Goal: Information Seeking & Learning: Learn about a topic

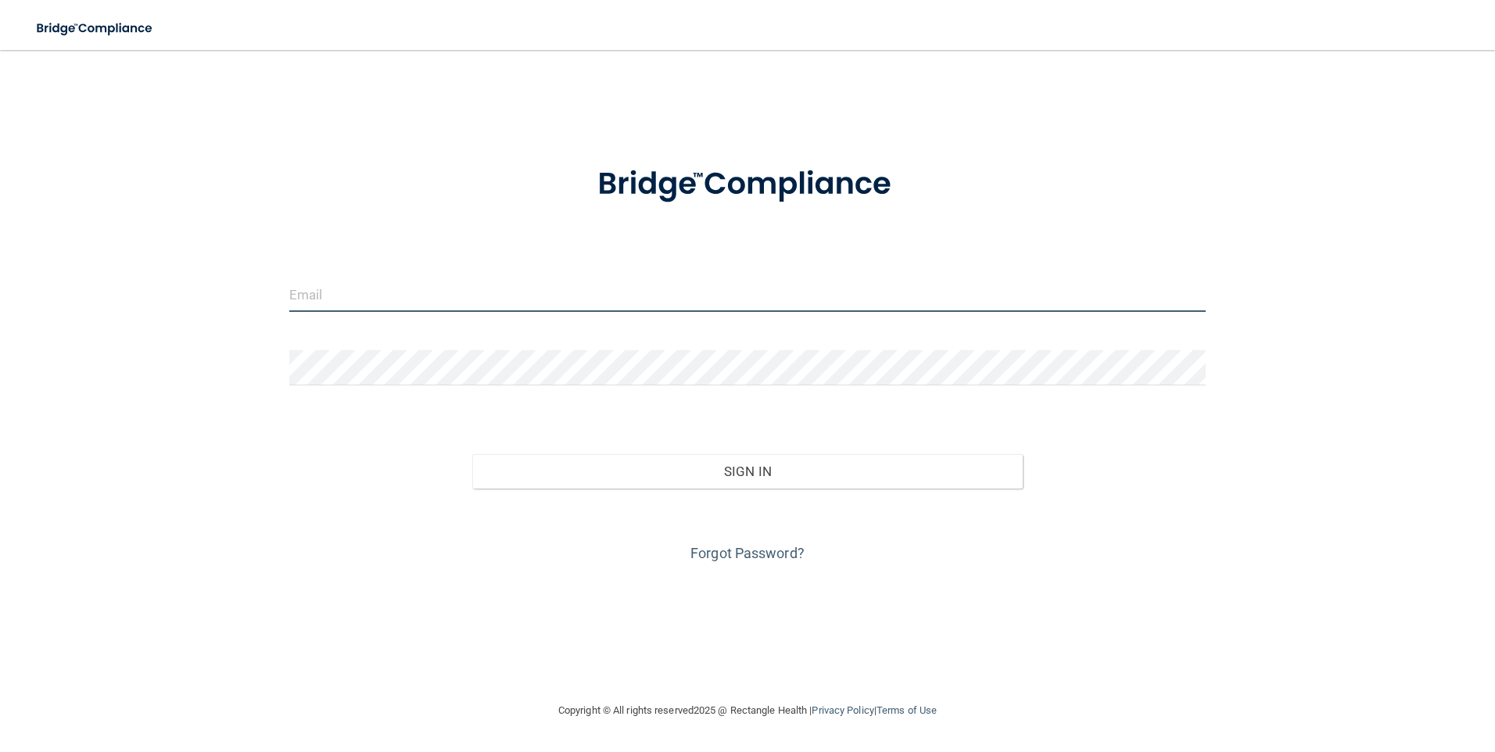
click at [367, 292] on input "email" at bounding box center [747, 294] width 917 height 35
type input "[EMAIL_ADDRESS][PERSON_NAME][DOMAIN_NAME]"
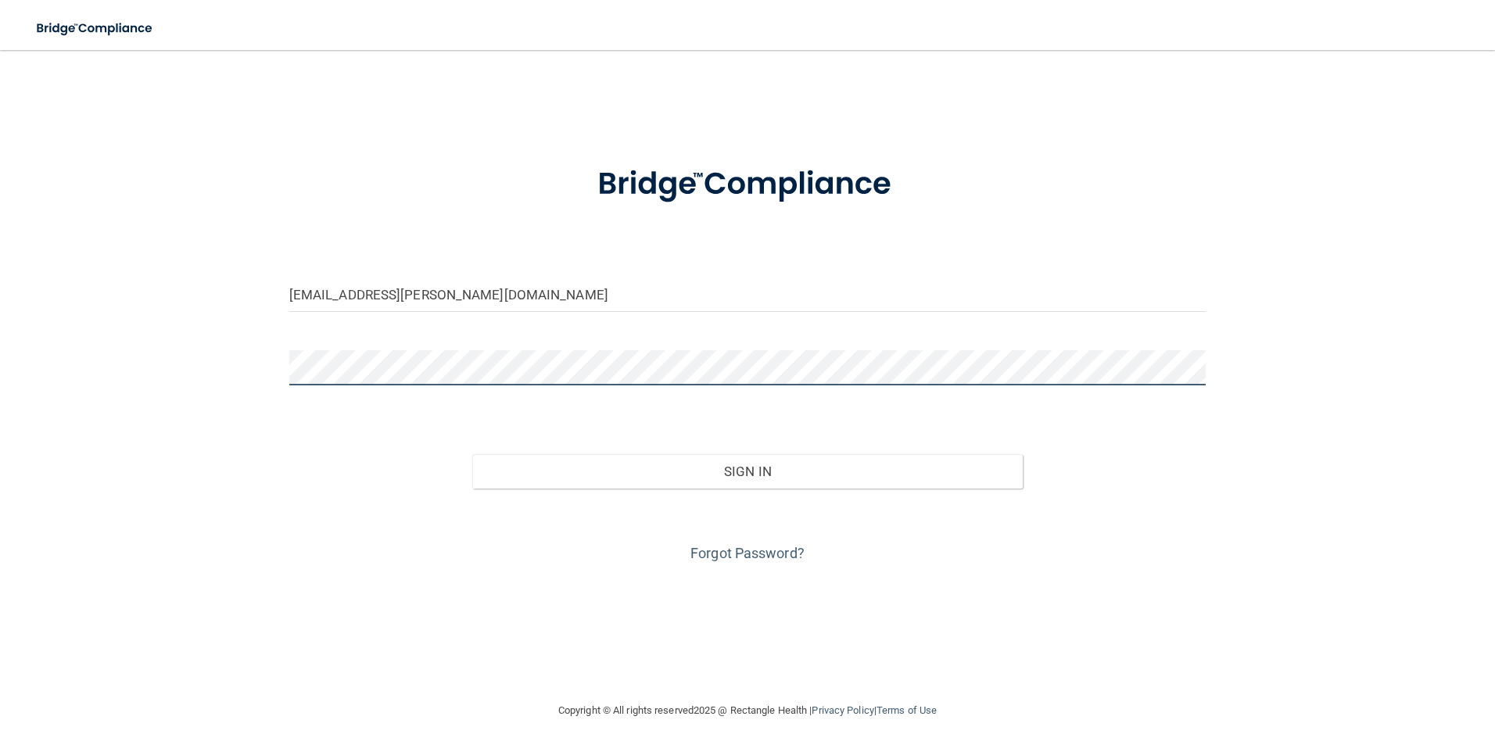
click at [472, 454] on button "Sign In" at bounding box center [747, 471] width 550 height 34
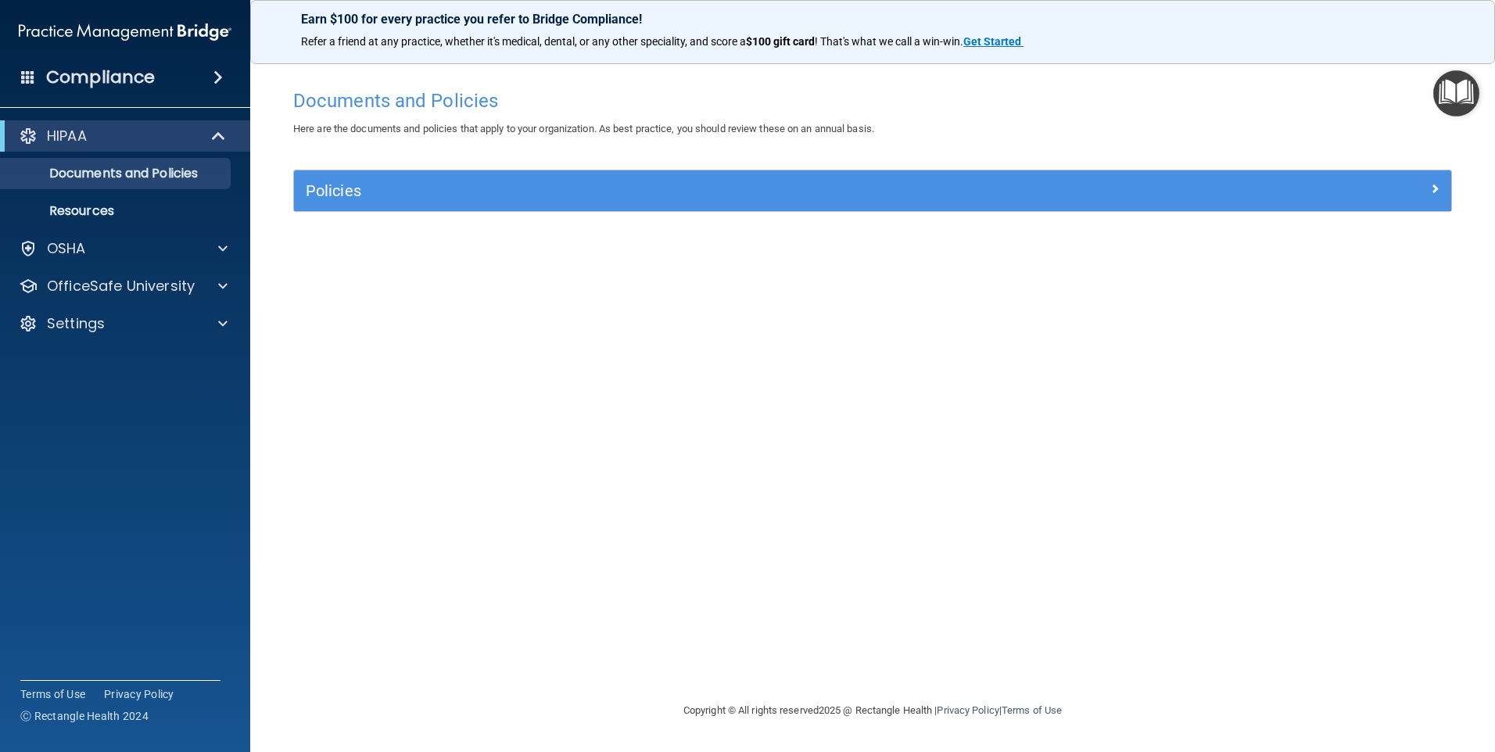
click at [348, 180] on div "Policies" at bounding box center [872, 190] width 1157 height 41
click at [153, 170] on p "Documents and Policies" at bounding box center [116, 174] width 213 height 16
click at [109, 204] on p "Resources" at bounding box center [116, 211] width 213 height 16
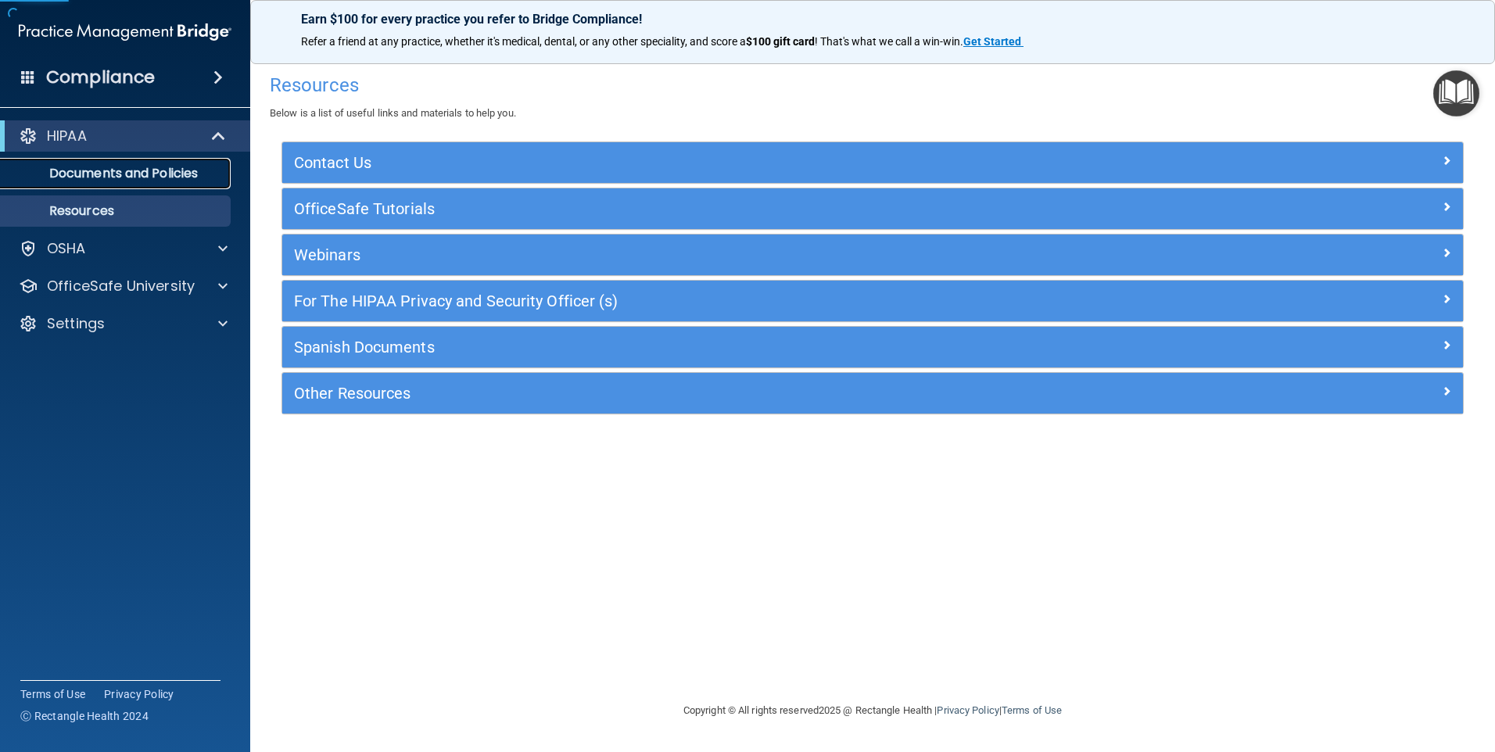
click at [120, 178] on p "Documents and Policies" at bounding box center [116, 174] width 213 height 16
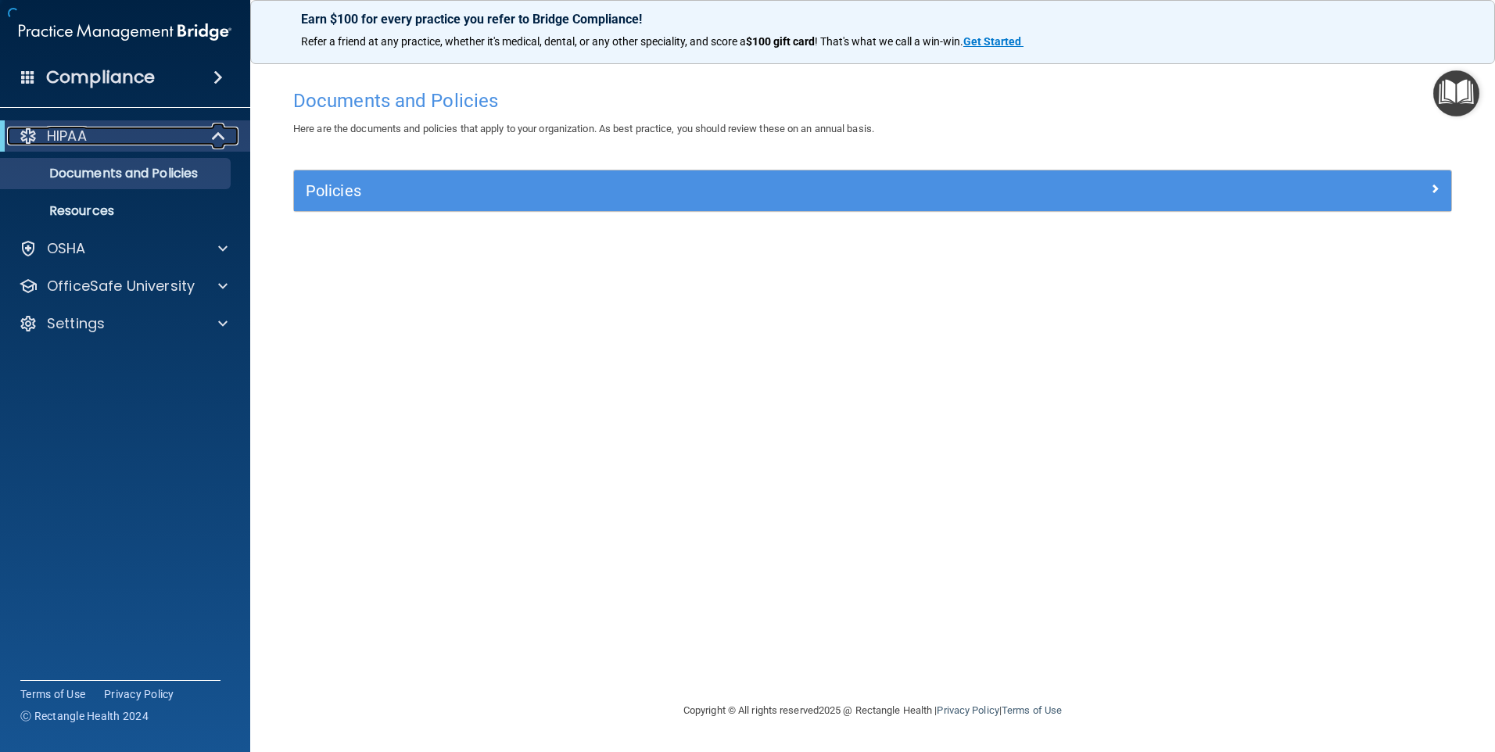
click at [220, 135] on span at bounding box center [219, 136] width 13 height 19
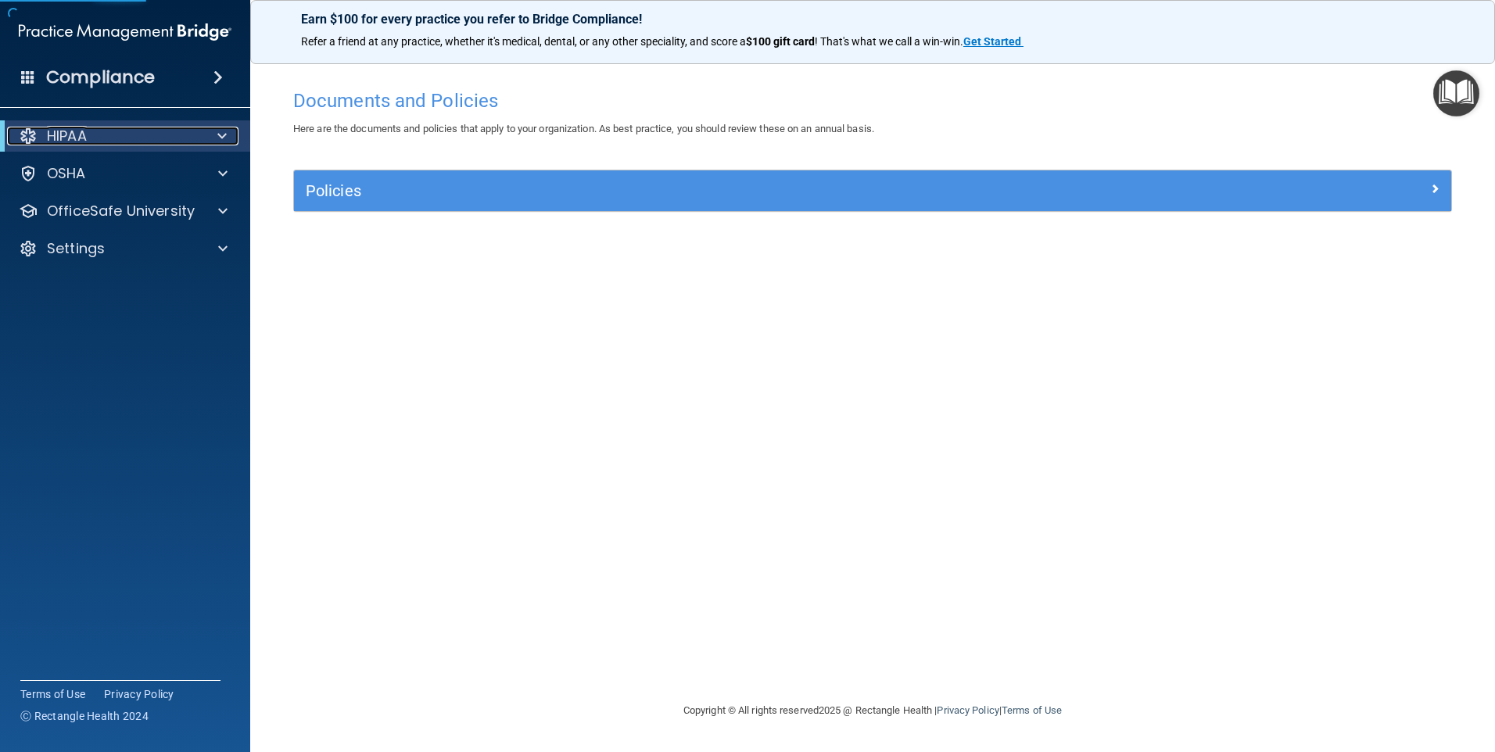
click at [220, 135] on span at bounding box center [221, 136] width 9 height 19
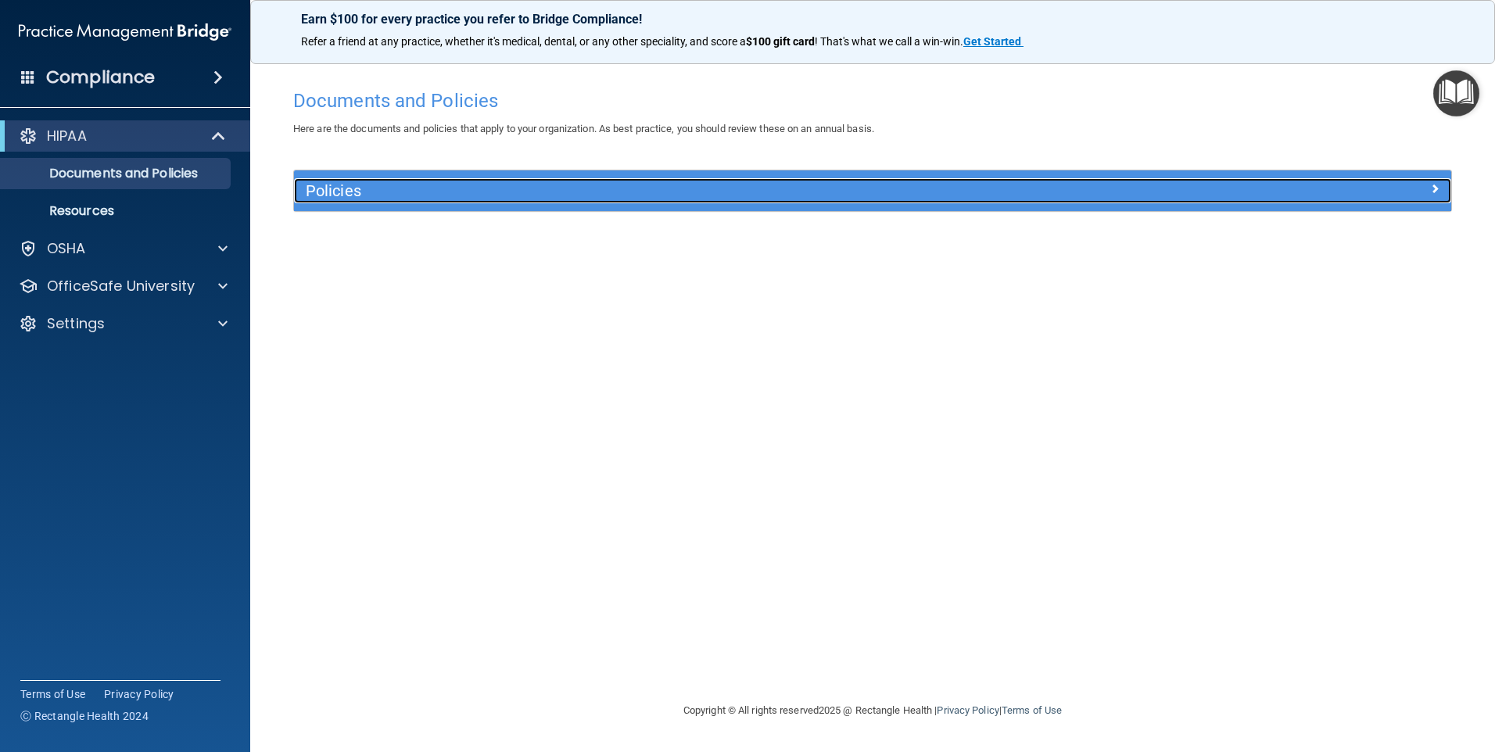
click at [1421, 190] on div at bounding box center [1306, 187] width 289 height 19
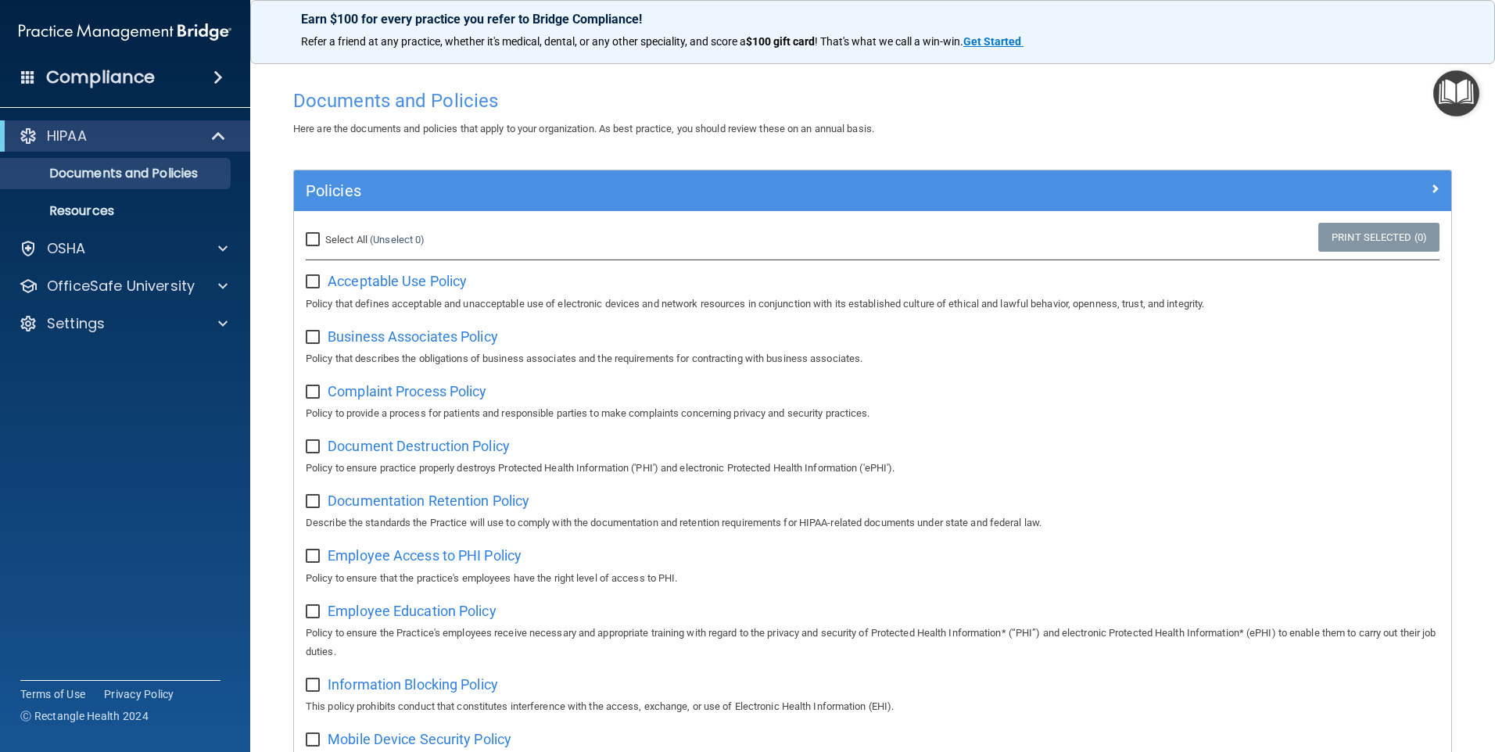
click at [326, 237] on span "Select All" at bounding box center [346, 240] width 42 height 12
click at [324, 237] on input "Select All (Unselect 0) Unselect All" at bounding box center [315, 240] width 18 height 13
checkbox input "true"
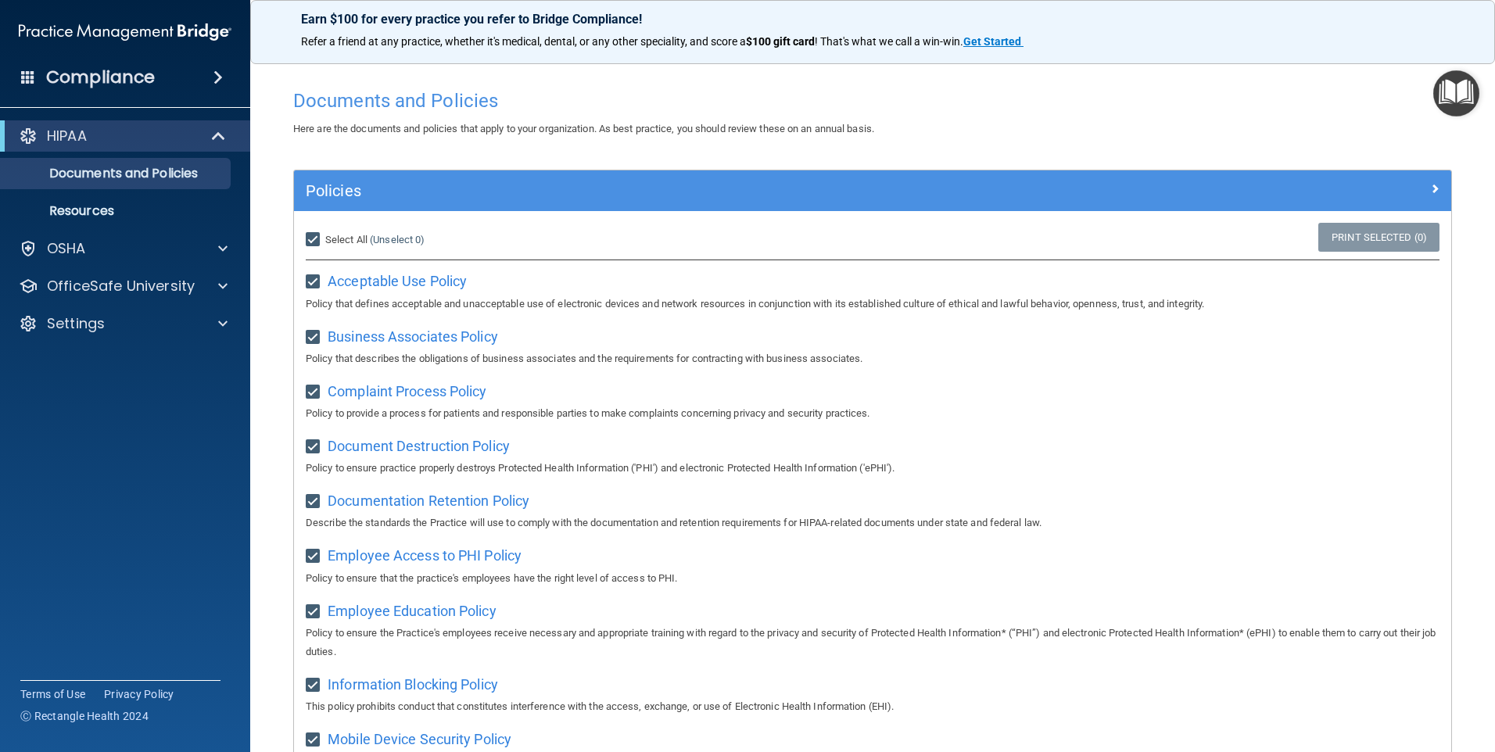
checkbox input "true"
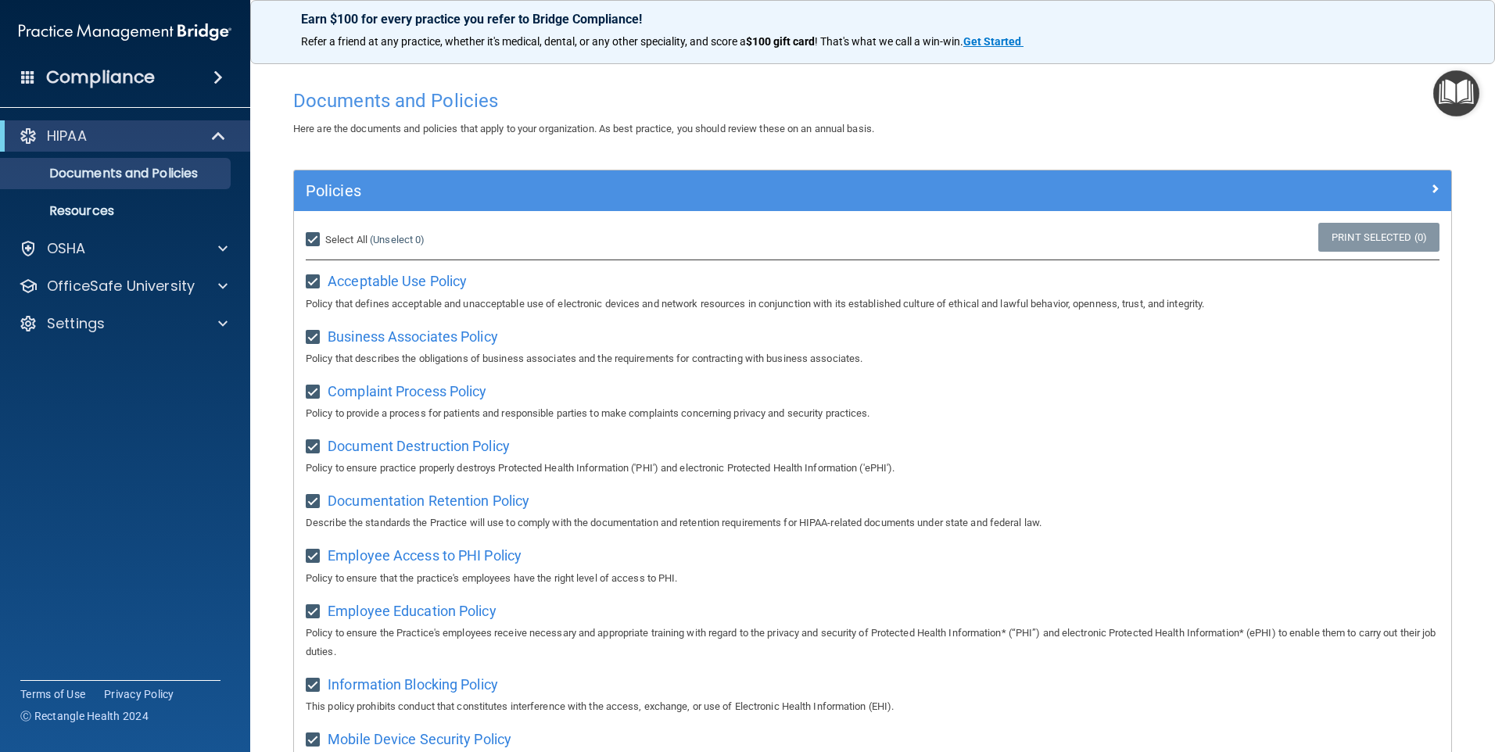
checkbox input "true"
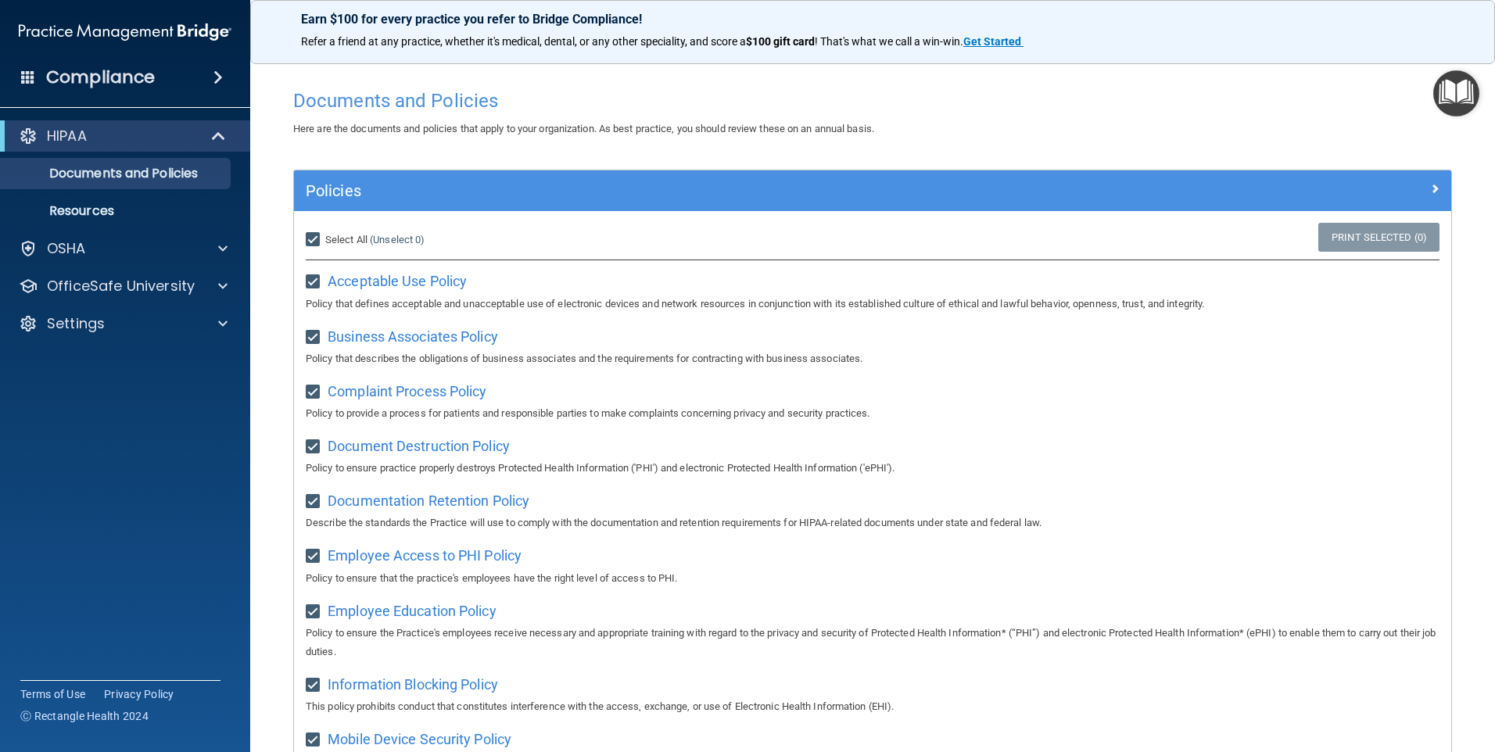
checkbox input "true"
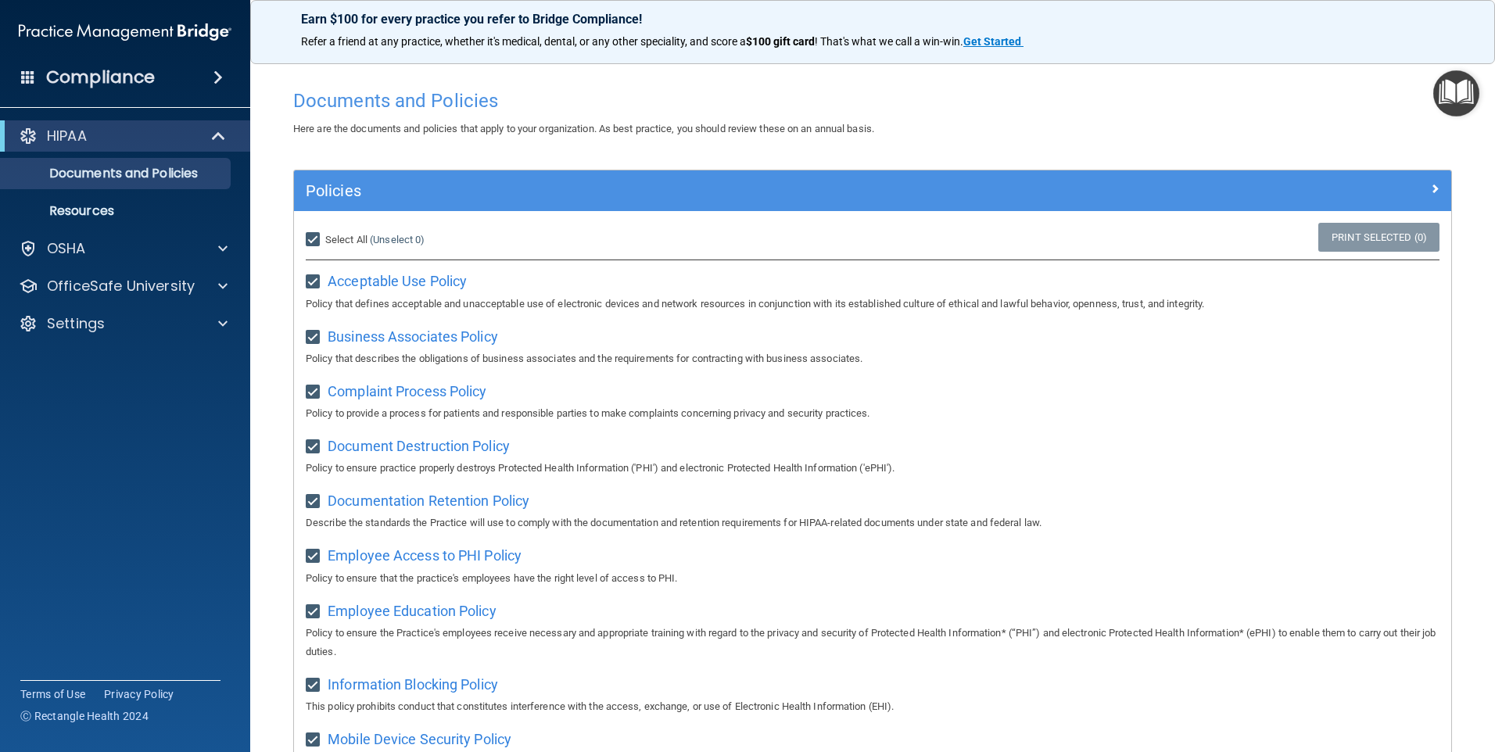
checkbox input "true"
click at [438, 281] on span "Acceptable Use Policy" at bounding box center [397, 281] width 139 height 16
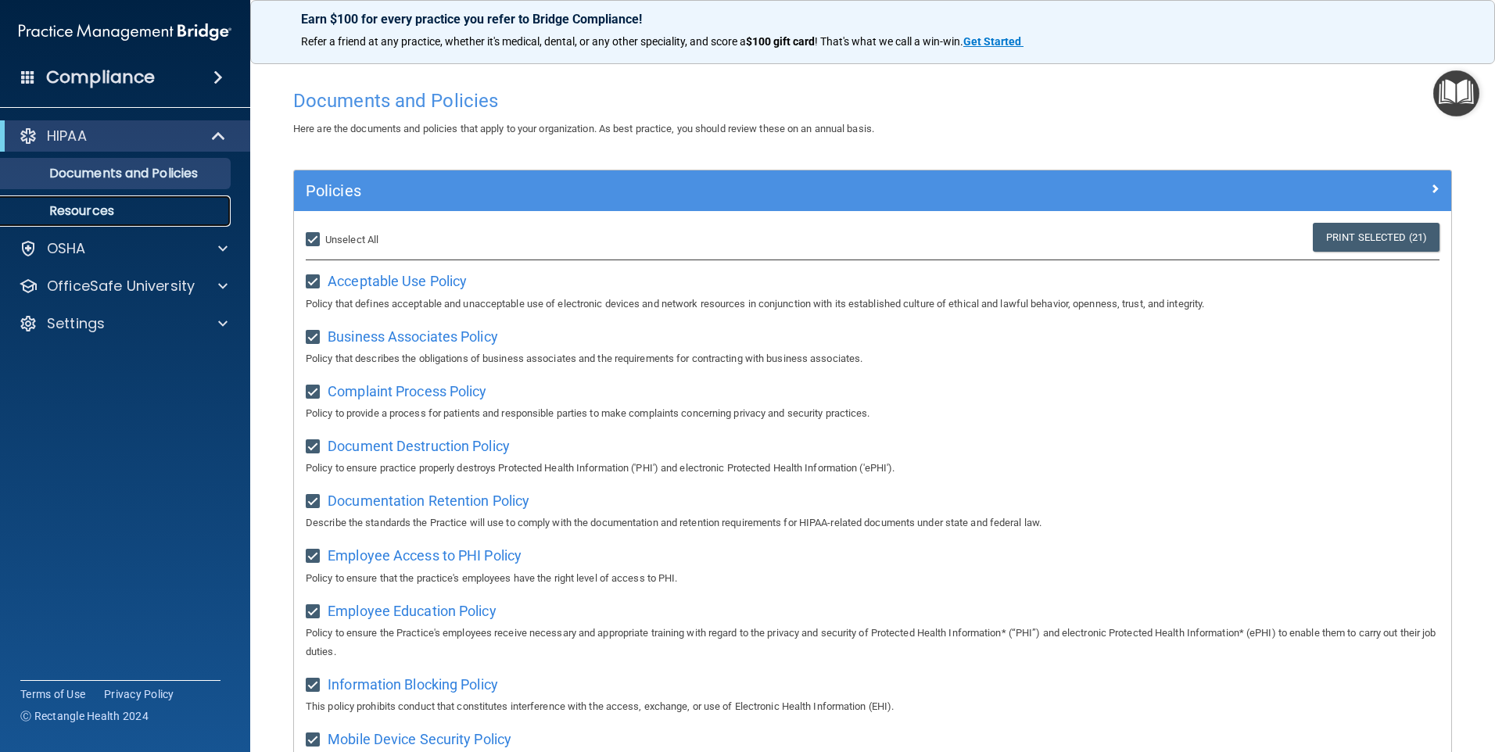
click at [102, 211] on p "Resources" at bounding box center [116, 211] width 213 height 16
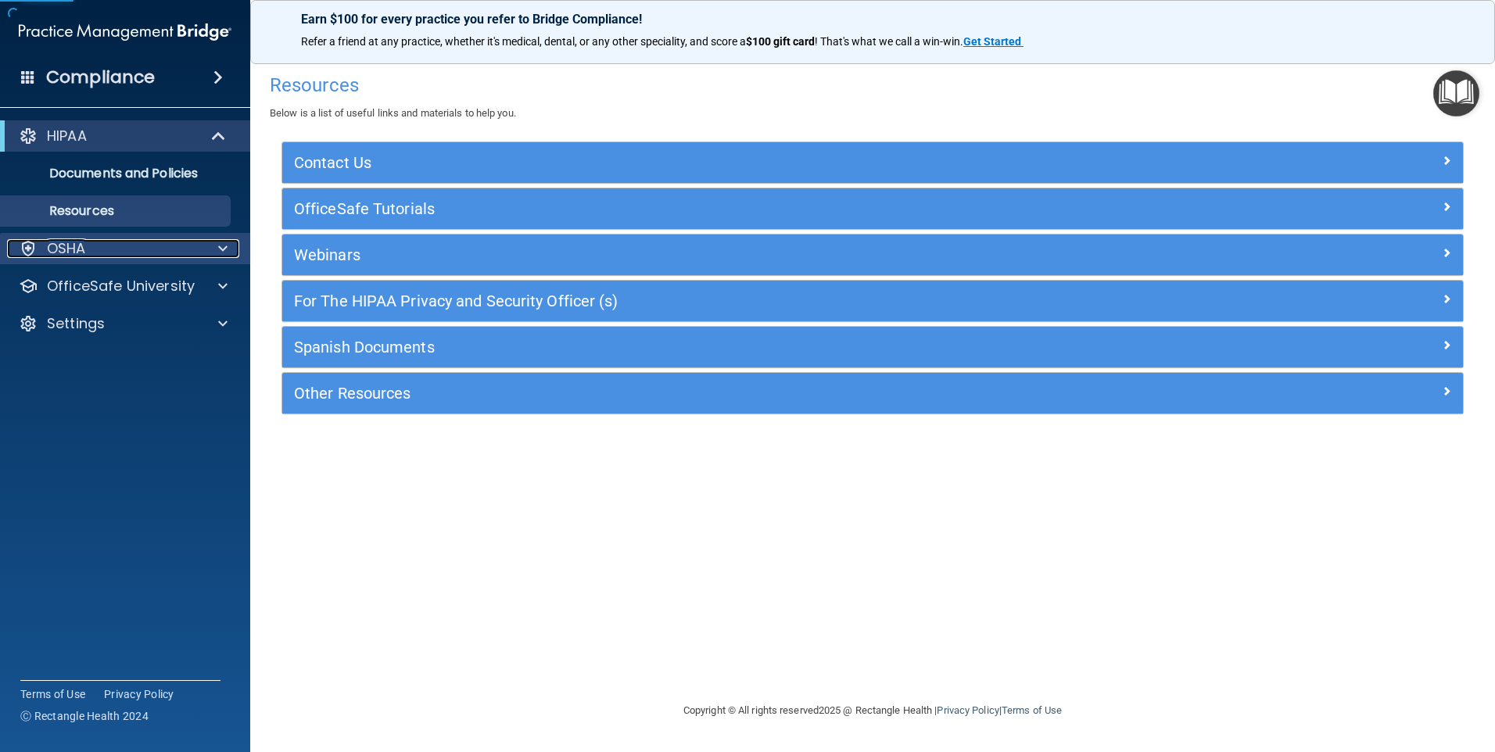
click at [133, 240] on div "OSHA" at bounding box center [104, 248] width 194 height 19
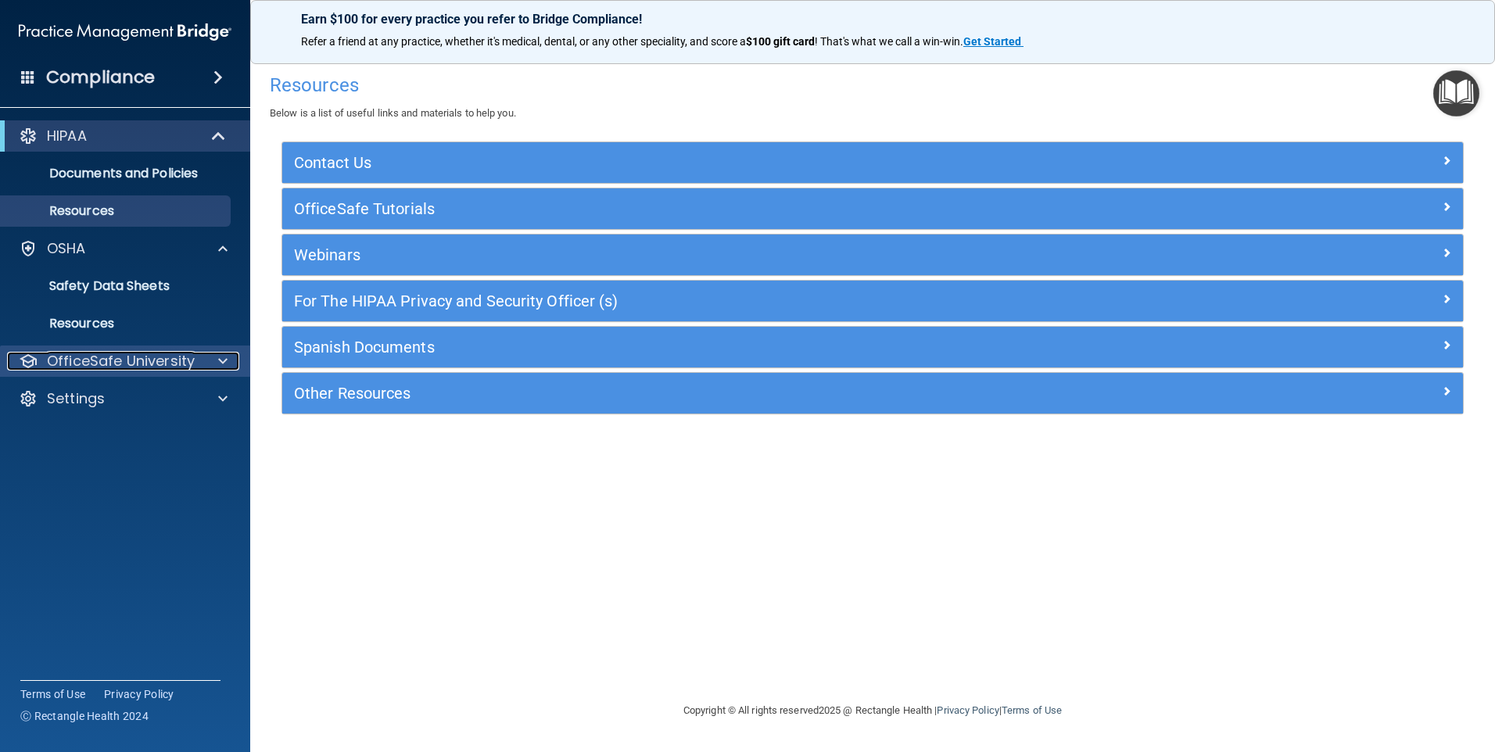
click at [125, 357] on p "OfficeSafe University" at bounding box center [121, 361] width 148 height 19
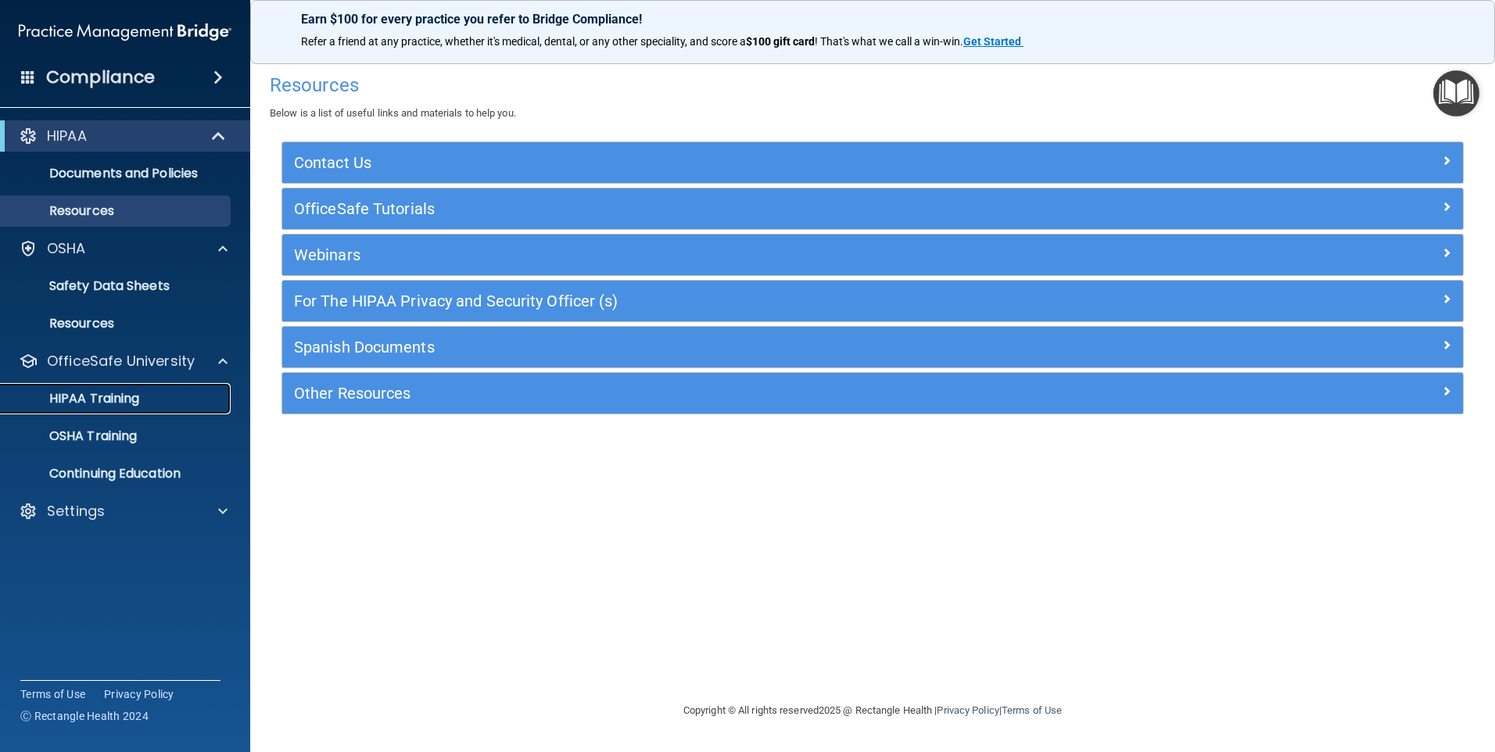
click at [142, 395] on div "HIPAA Training" at bounding box center [116, 399] width 213 height 16
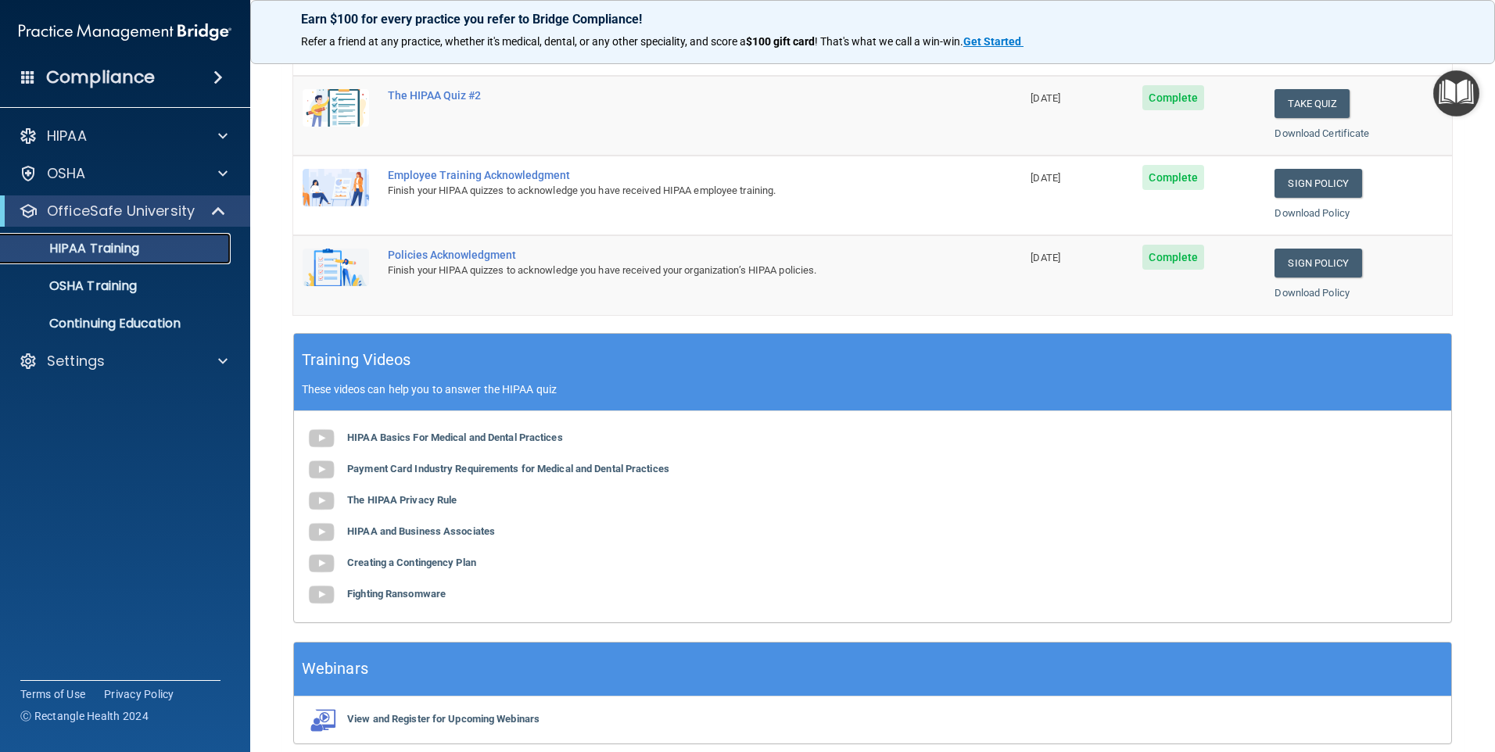
scroll to position [269, 0]
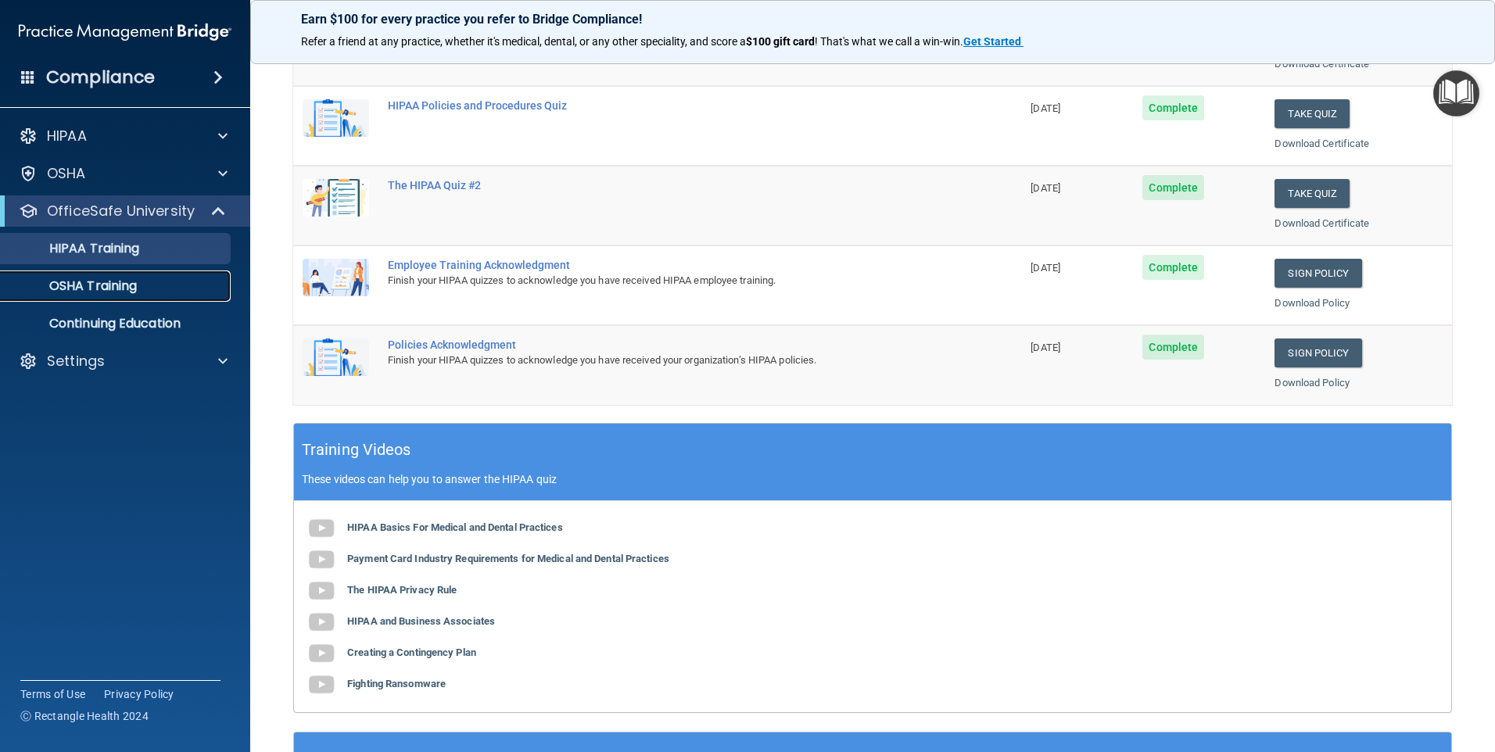
click at [119, 300] on link "OSHA Training" at bounding box center [107, 286] width 246 height 31
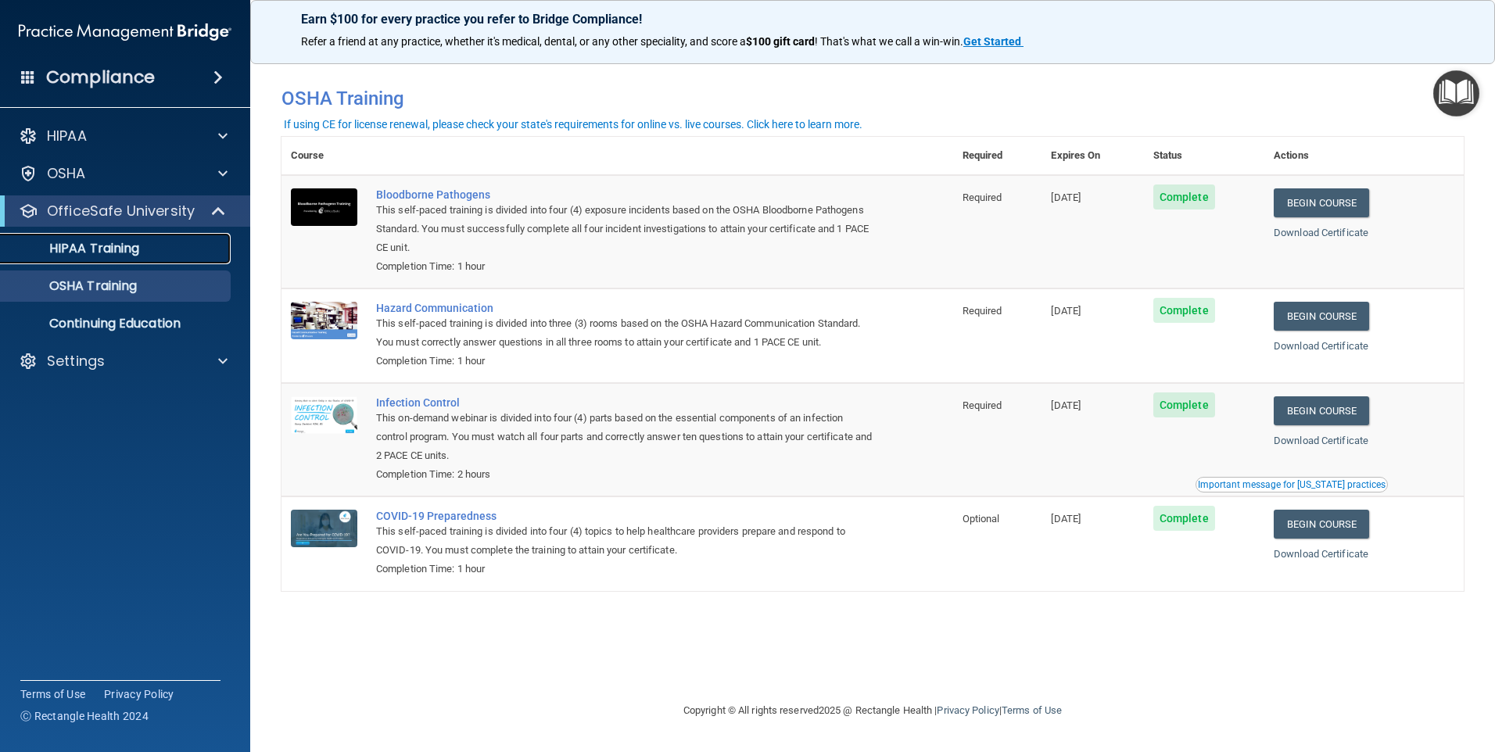
click at [131, 241] on p "HIPAA Training" at bounding box center [74, 249] width 129 height 16
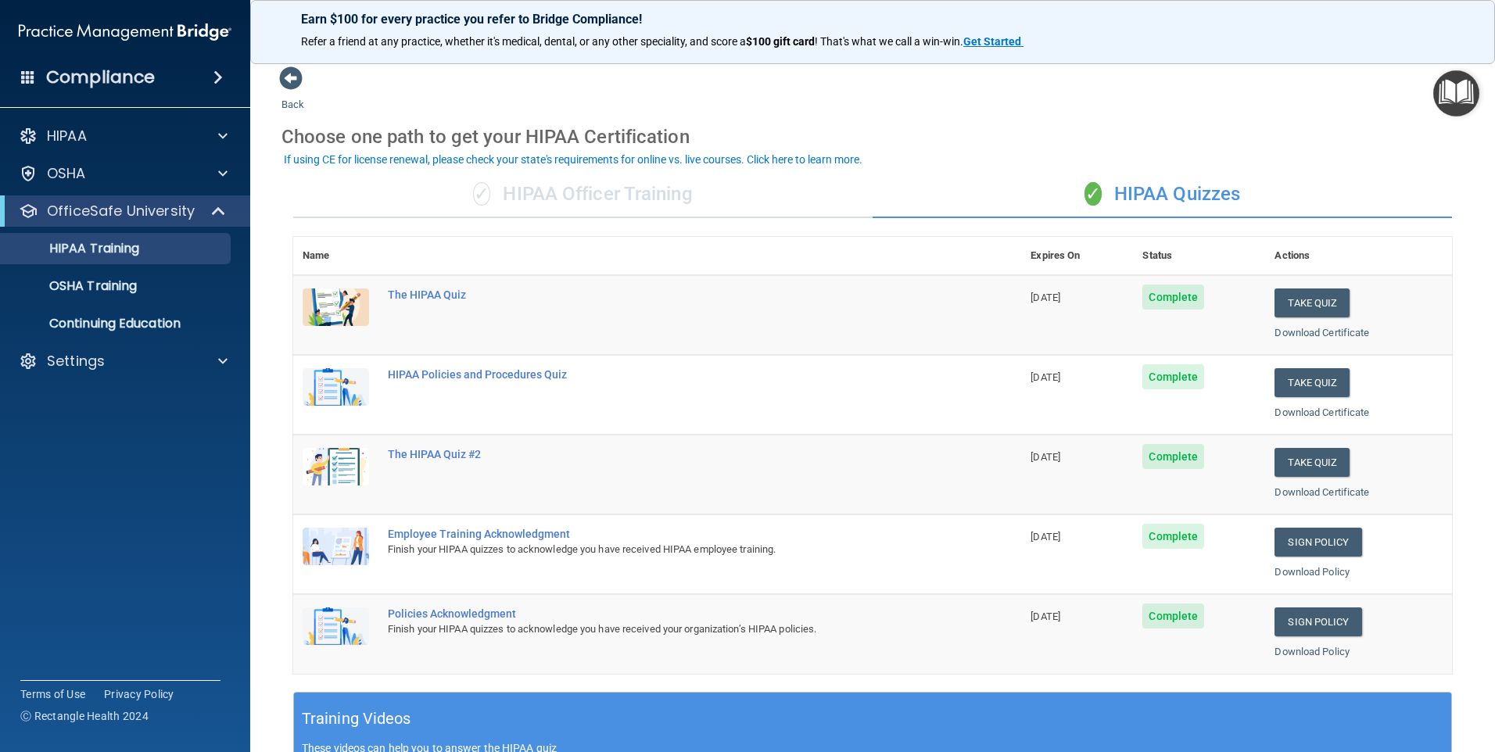
click at [1023, 257] on th "Expires On" at bounding box center [1077, 256] width 112 height 38
click at [150, 236] on link "HIPAA Training" at bounding box center [107, 248] width 246 height 31
click at [166, 219] on p "OfficeSafe University" at bounding box center [121, 211] width 148 height 19
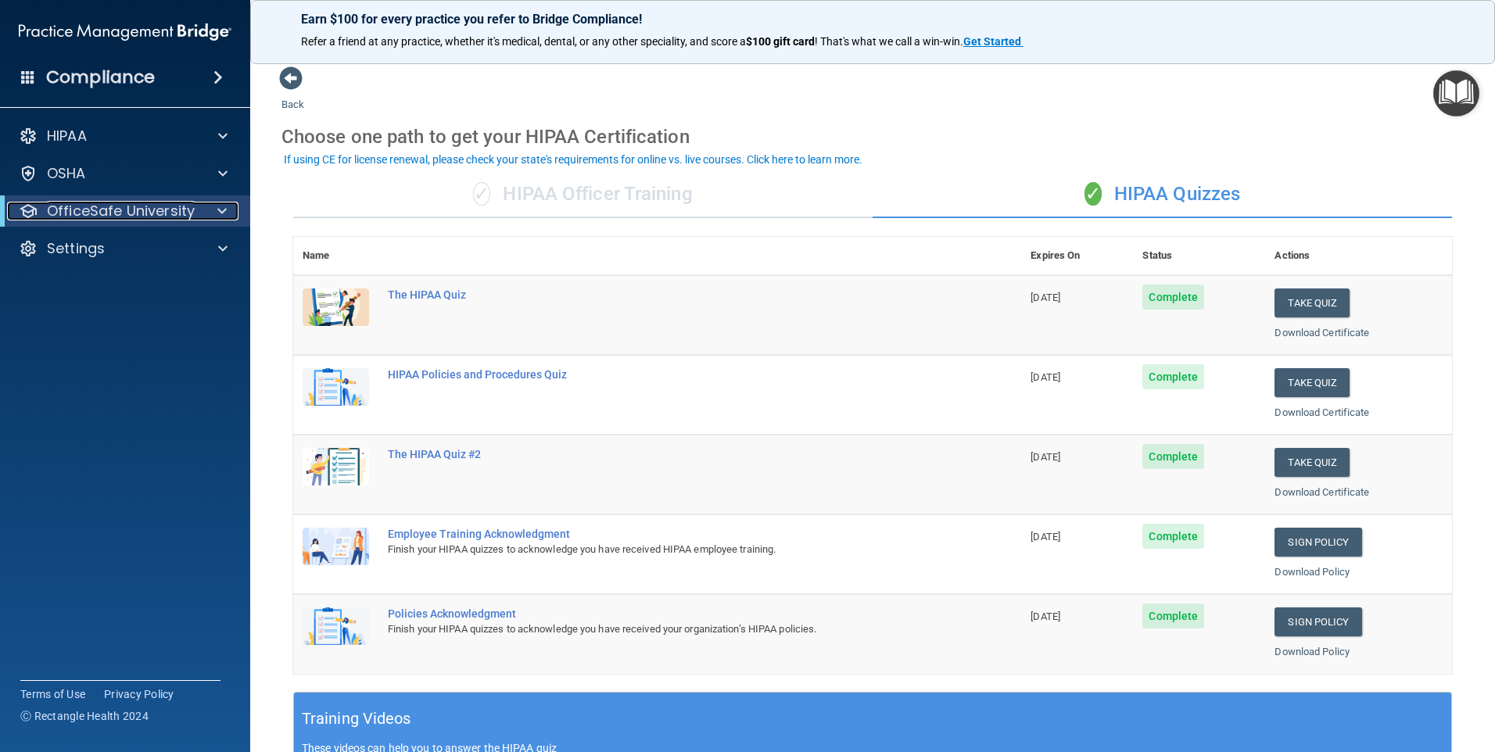
click at [116, 213] on p "OfficeSafe University" at bounding box center [121, 211] width 148 height 19
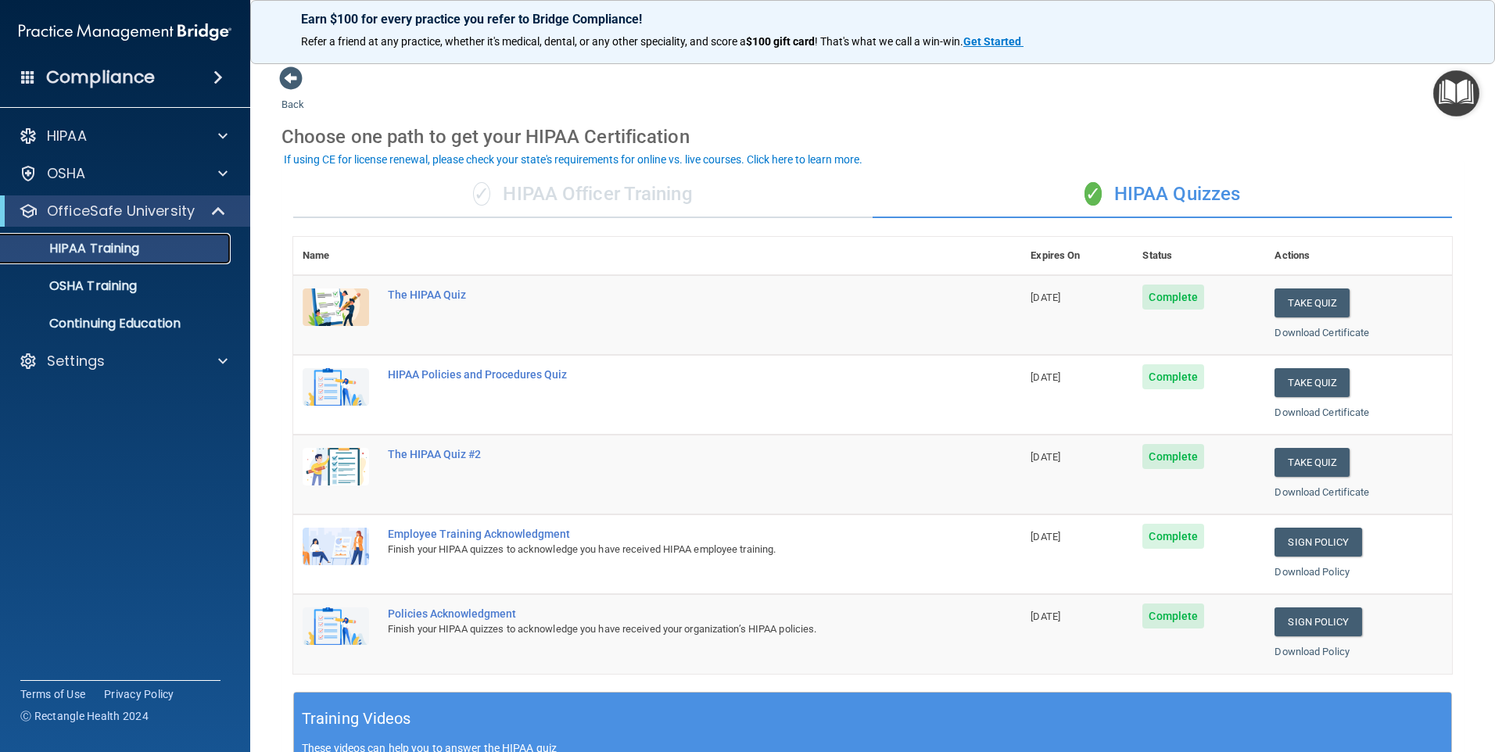
click at [85, 245] on p "HIPAA Training" at bounding box center [74, 249] width 129 height 16
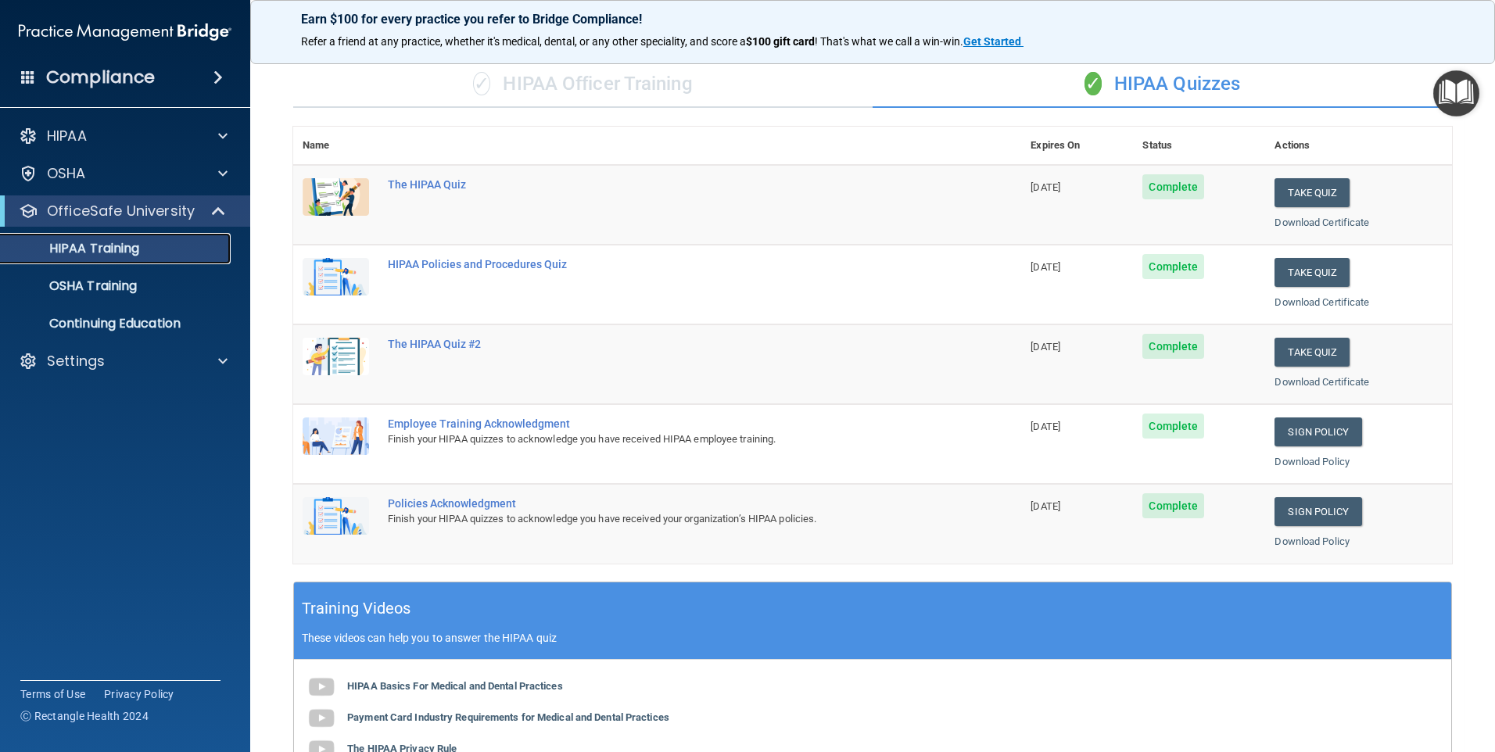
scroll to position [78, 0]
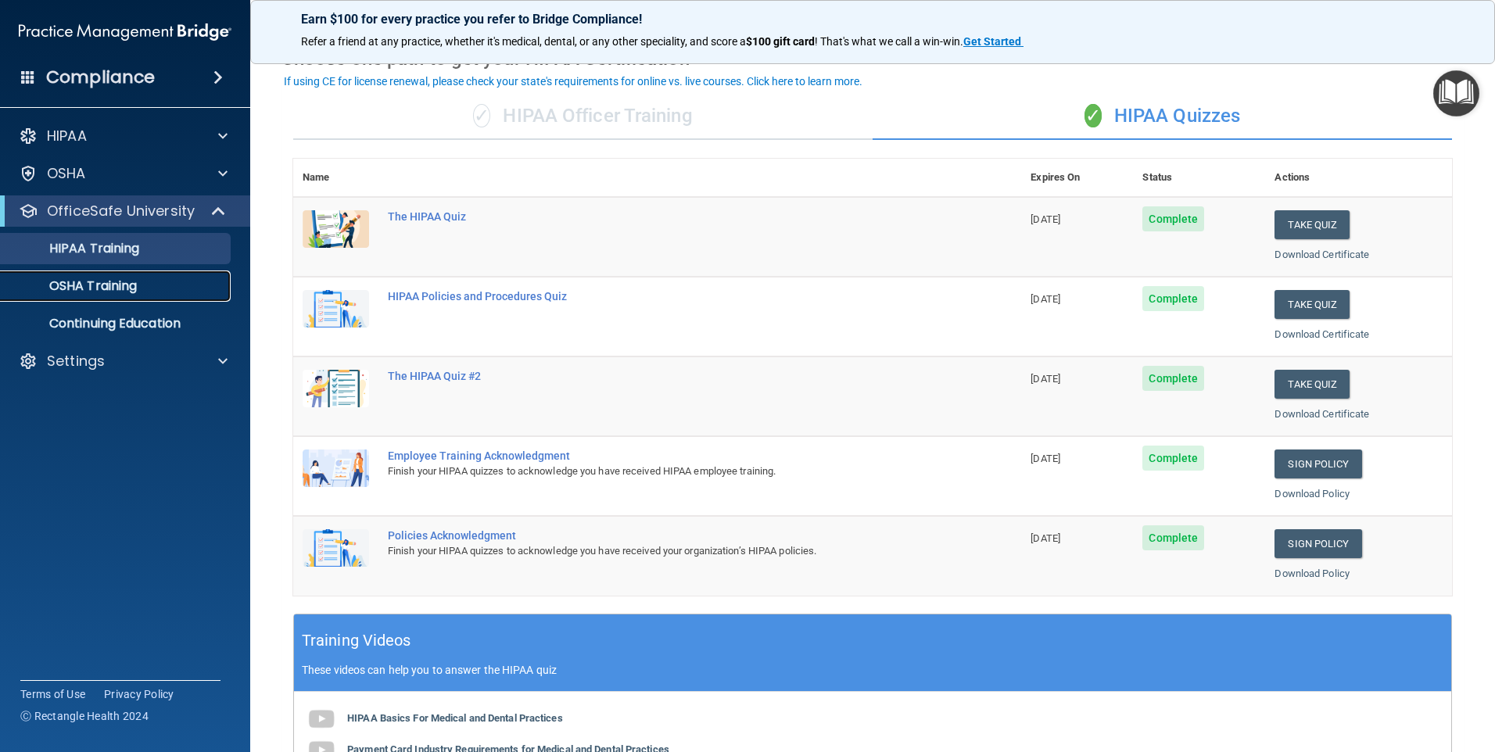
click at [84, 283] on p "OSHA Training" at bounding box center [73, 286] width 127 height 16
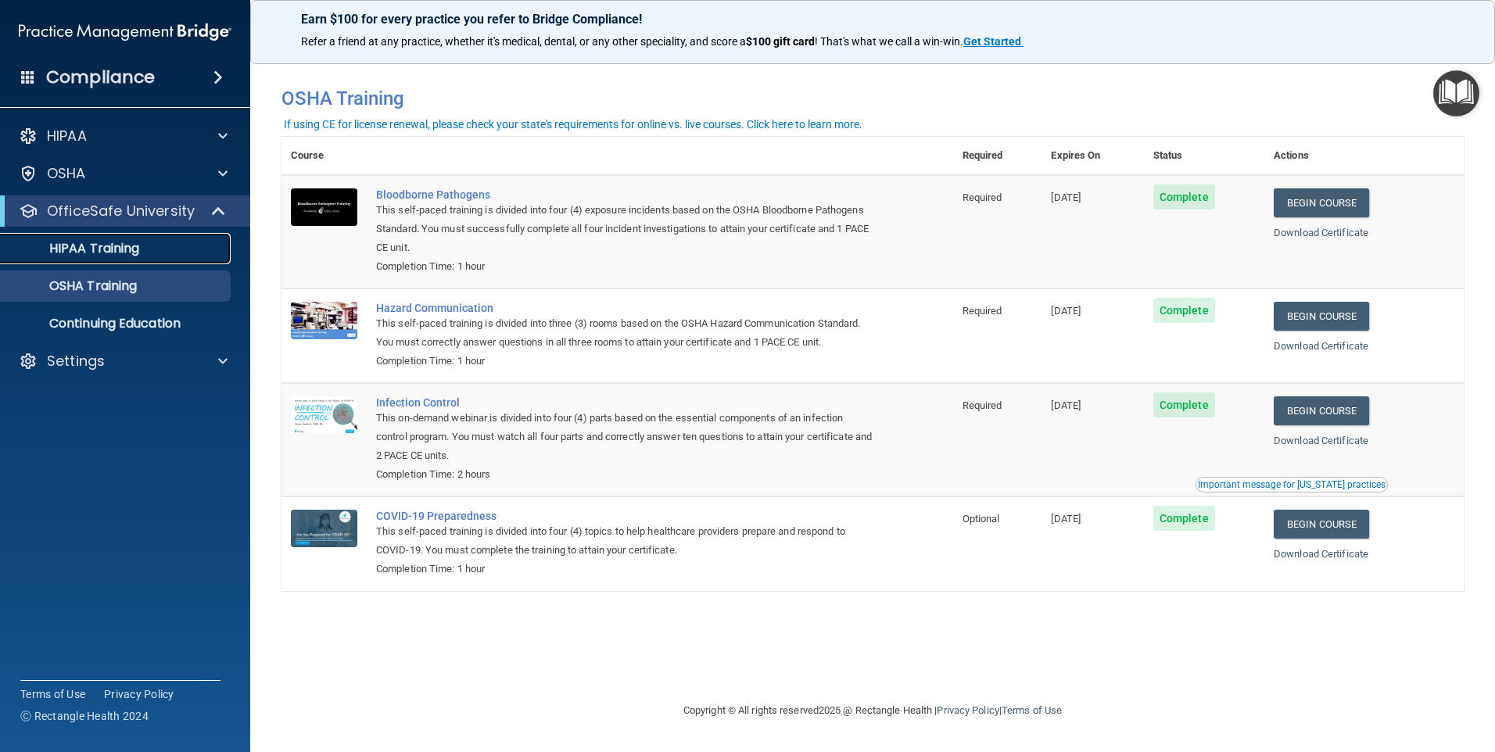
click at [104, 253] on p "HIPAA Training" at bounding box center [74, 249] width 129 height 16
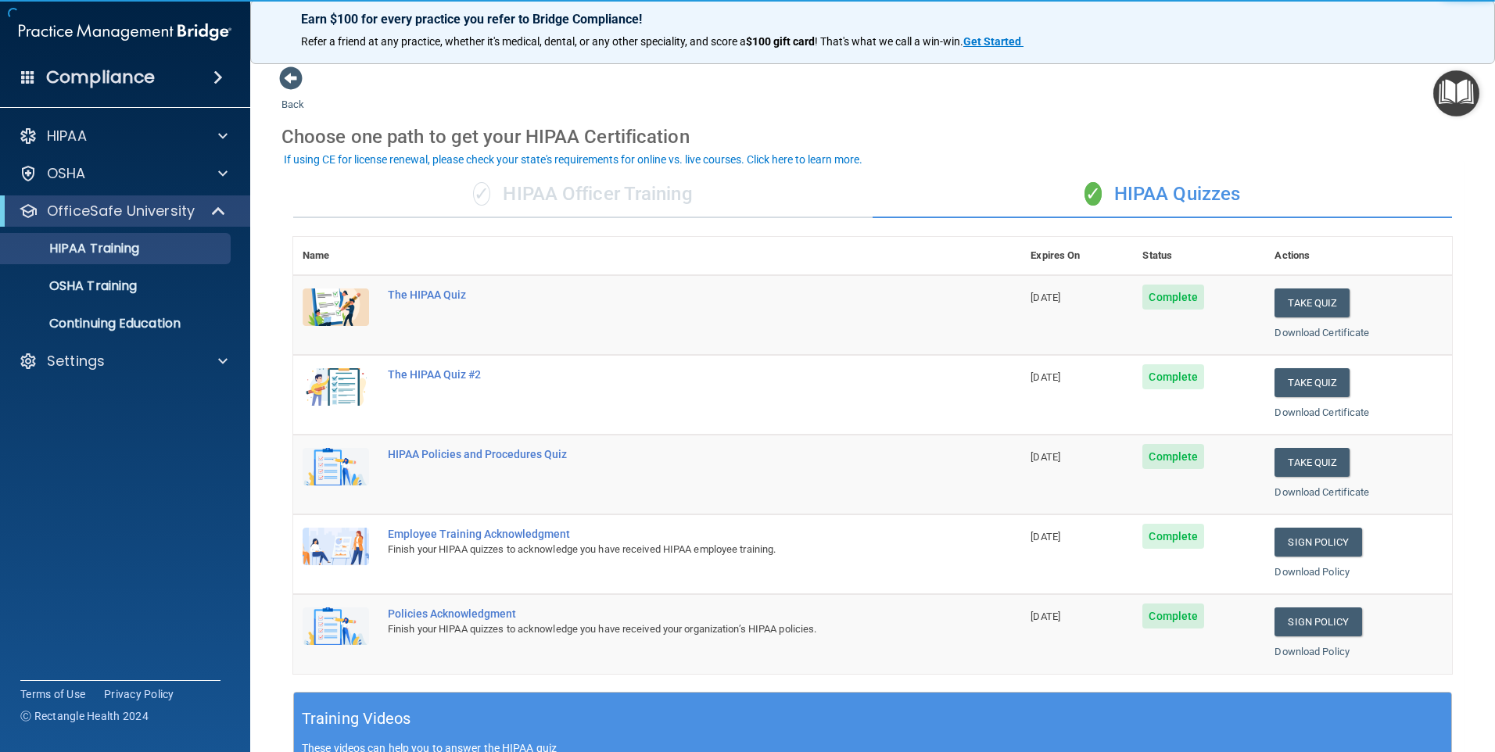
click at [606, 193] on div "✓ HIPAA Officer Training" at bounding box center [582, 194] width 579 height 47
